Goal: Information Seeking & Learning: Learn about a topic

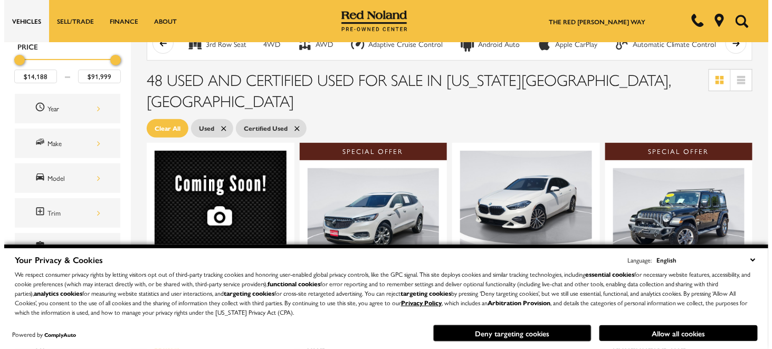
scroll to position [53, 0]
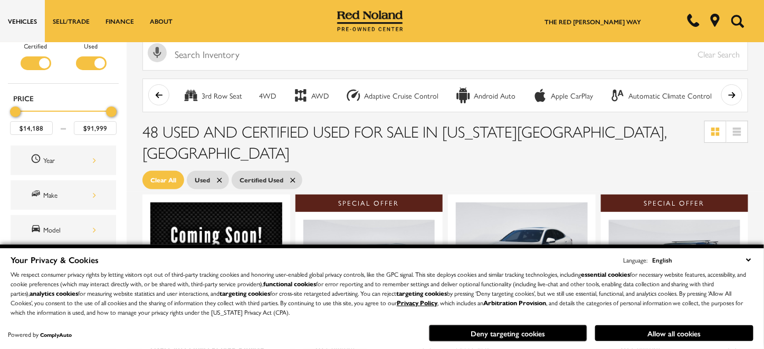
click at [65, 157] on div "Year" at bounding box center [70, 161] width 53 height 12
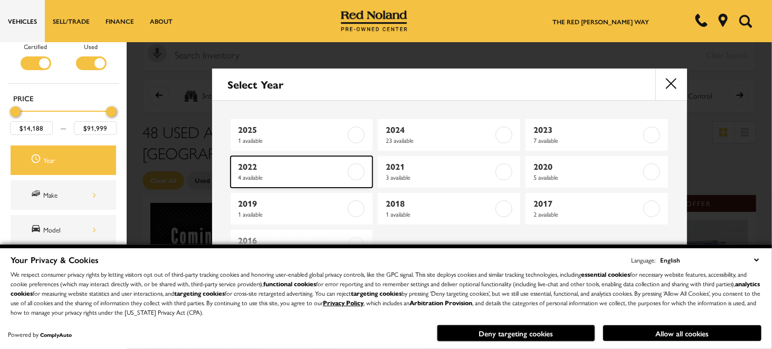
click at [318, 175] on span "4 available" at bounding box center [293, 177] width 108 height 11
type input "$34,390"
type input "$45,999"
checkbox input "true"
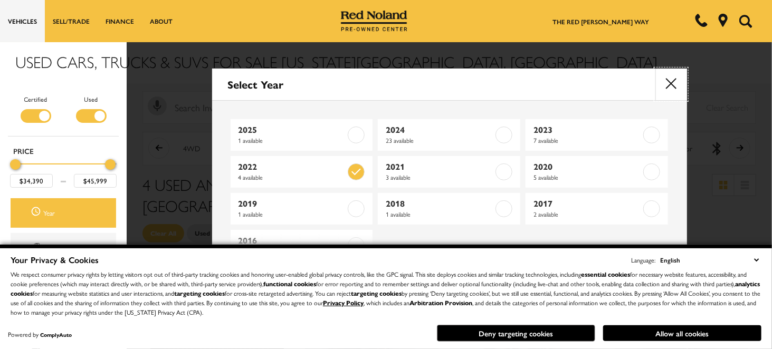
click at [671, 82] on button "close" at bounding box center [672, 85] width 32 height 32
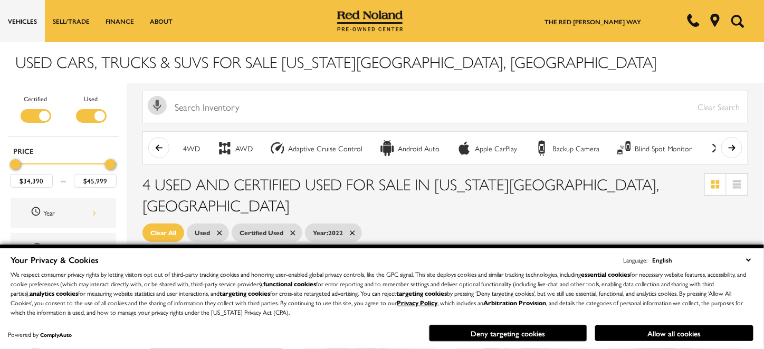
click at [97, 112] on div "Filter by Vehicle Type" at bounding box center [91, 116] width 31 height 14
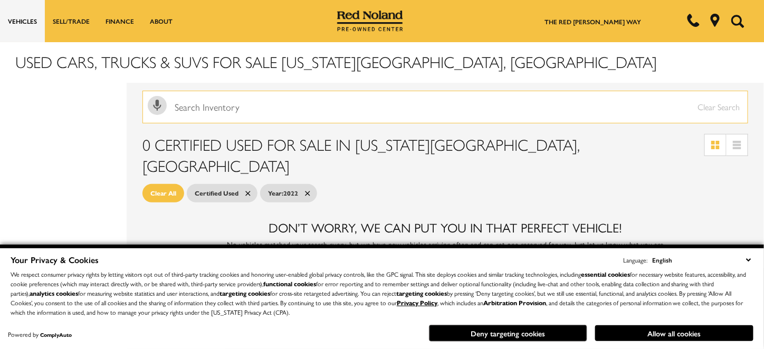
click at [201, 110] on input "text" at bounding box center [446, 107] width 606 height 33
type input "2022 toyota 4runner"
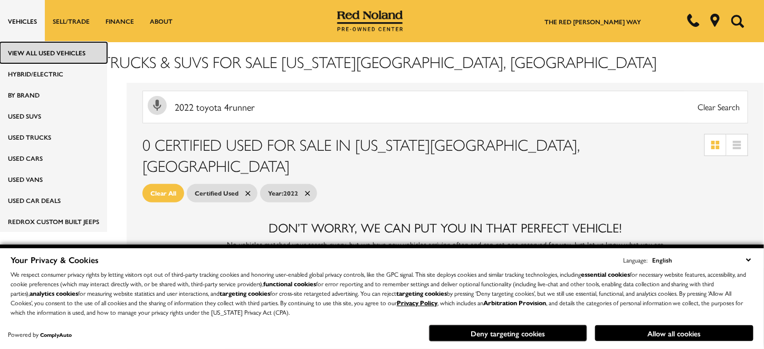
click at [33, 51] on link "View All Used Vehicles" at bounding box center [53, 52] width 107 height 21
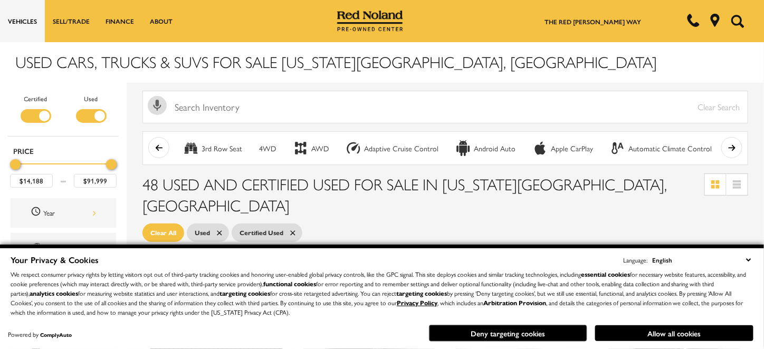
click at [748, 259] on select "English Spanish / Español English / [GEOGRAPHIC_DATA] Korean / 한국어 Vietnamese /…" at bounding box center [702, 260] width 104 height 12
click at [661, 255] on select "English Spanish / Español English / [GEOGRAPHIC_DATA] Korean / 한국어 Vietnamese /…" at bounding box center [702, 260] width 104 height 12
click at [98, 116] on div "Filter by Vehicle Type" at bounding box center [91, 116] width 31 height 14
